Goal: Information Seeking & Learning: Compare options

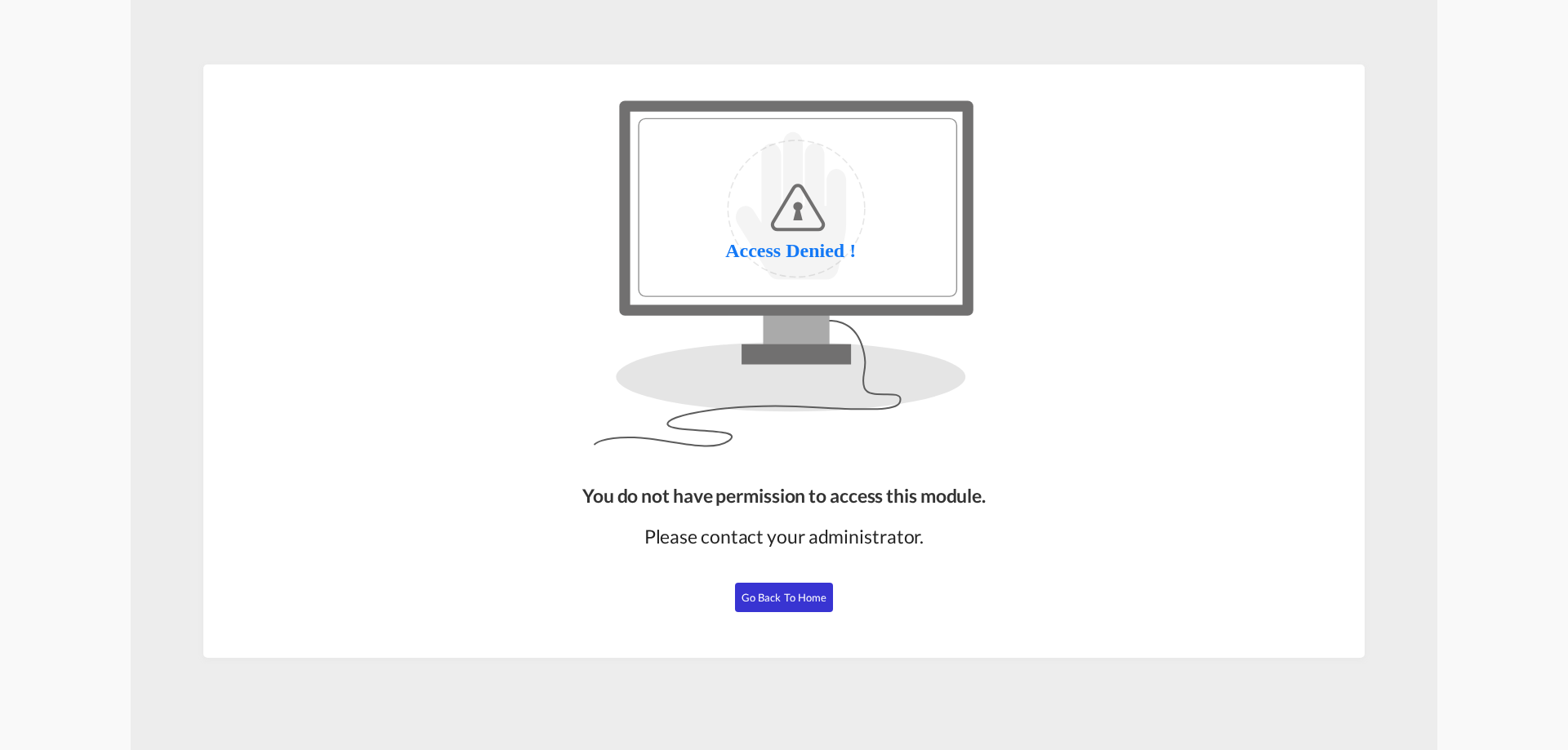
click at [786, 596] on span "Go Back to Home" at bounding box center [784, 598] width 86 height 13
